Goal: Transaction & Acquisition: Register for event/course

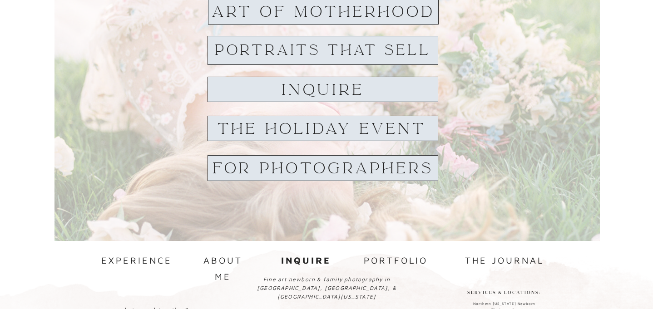
scroll to position [98, 0]
click at [336, 138] on div at bounding box center [322, 127] width 231 height 25
click at [334, 131] on h1 "THE HOLIDAY EVENT" at bounding box center [321, 128] width 227 height 16
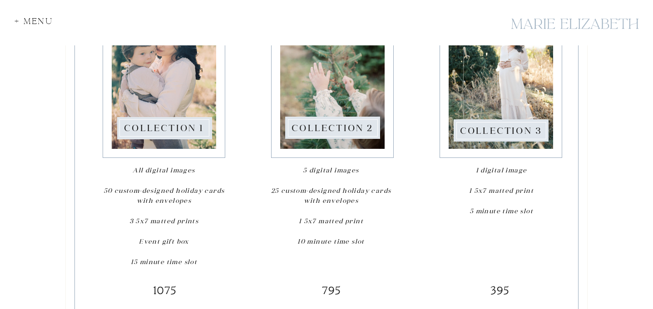
scroll to position [1316, 0]
